Goal: Register for event/course

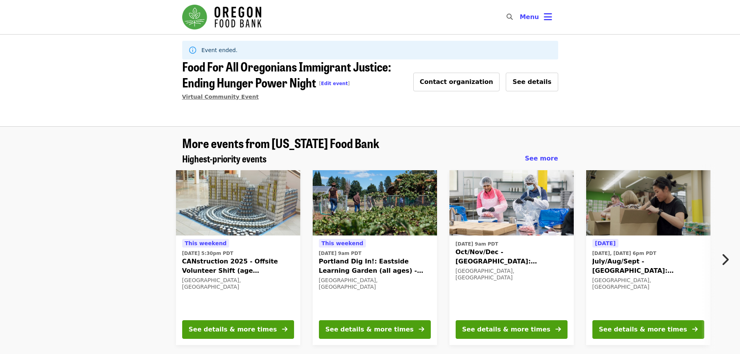
click at [230, 99] on span "Virtual Community Event" at bounding box center [220, 97] width 77 height 6
click at [533, 84] on span "See details" at bounding box center [531, 81] width 39 height 7
